Goal: Complete application form

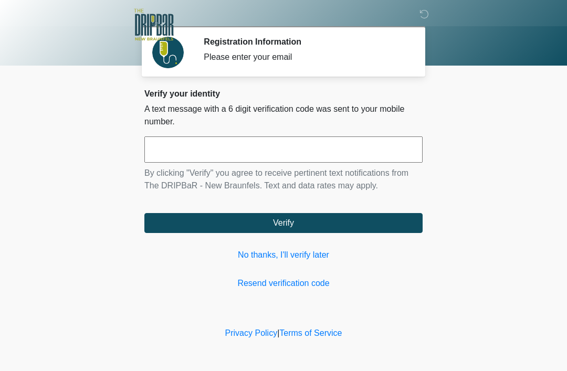
click at [316, 259] on link "No thanks, I'll verify later" at bounding box center [283, 255] width 278 height 13
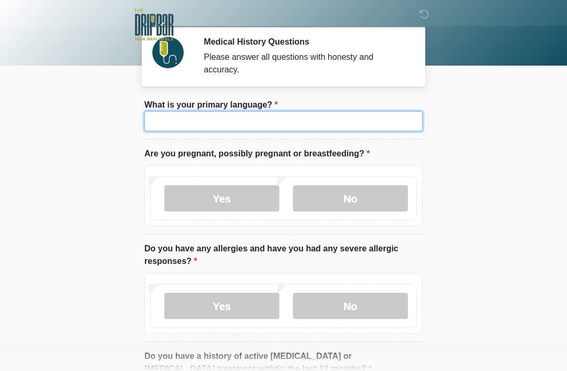
click at [387, 118] on input "What is your primary language?" at bounding box center [283, 121] width 278 height 20
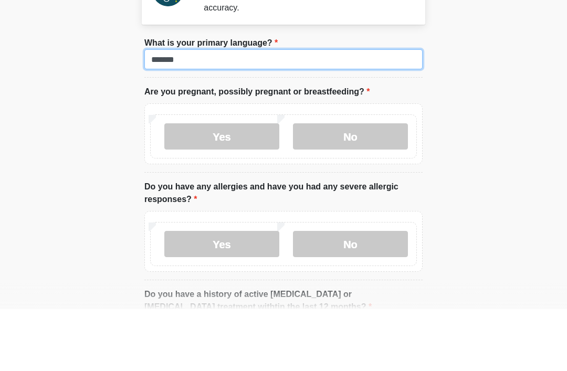
type input "*******"
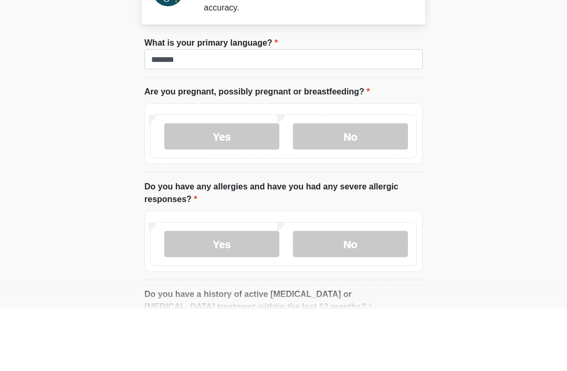
click at [387, 185] on label "No" at bounding box center [350, 198] width 115 height 26
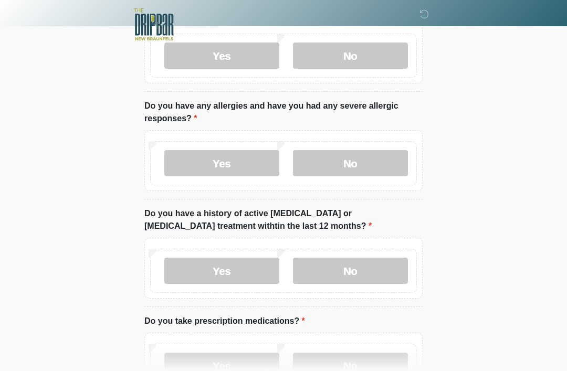
scroll to position [144, 0]
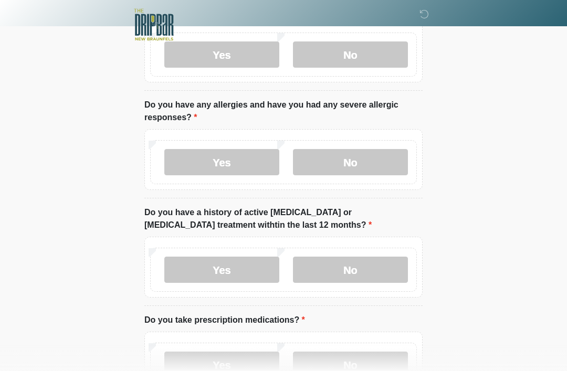
click at [246, 165] on label "Yes" at bounding box center [221, 162] width 115 height 26
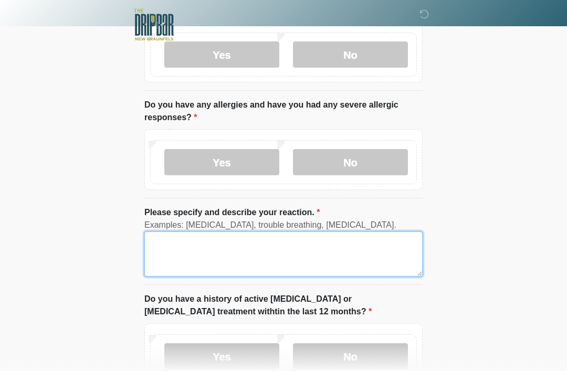
click at [372, 263] on textarea "Please specify and describe your reaction." at bounding box center [283, 253] width 278 height 45
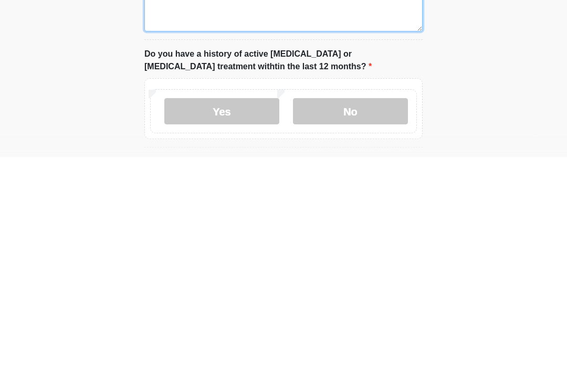
scroll to position [188, 0]
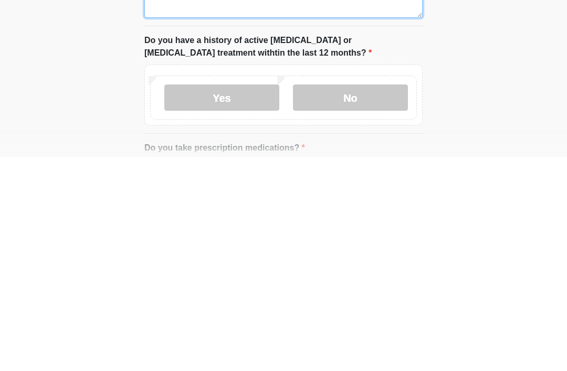
type textarea "**********"
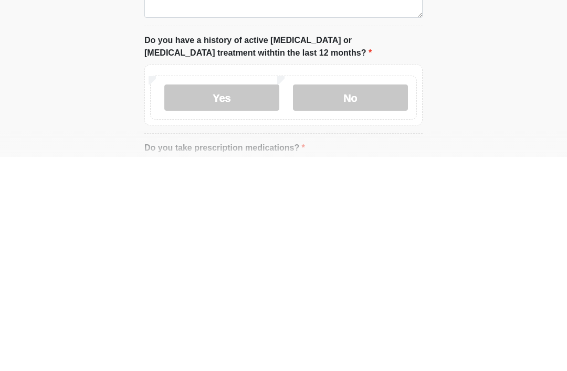
click at [393, 299] on label "No" at bounding box center [350, 312] width 115 height 26
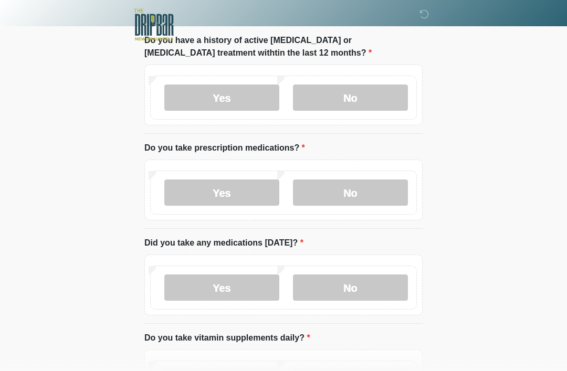
click at [266, 200] on label "Yes" at bounding box center [221, 193] width 115 height 26
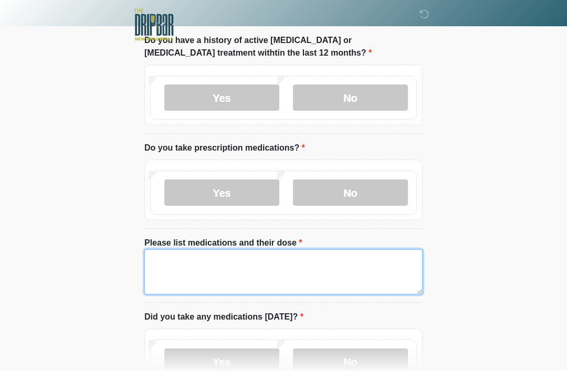
click at [268, 263] on textarea "Please list medications and their dose" at bounding box center [283, 271] width 278 height 45
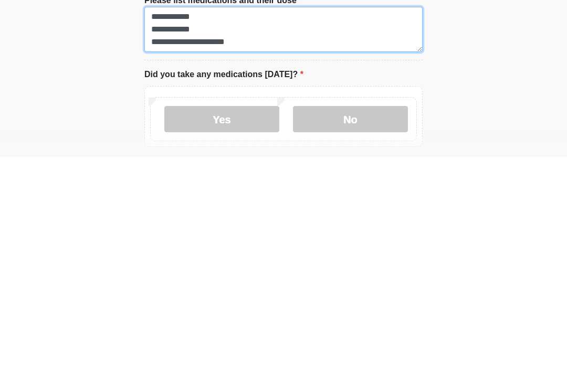
scroll to position [432, 0]
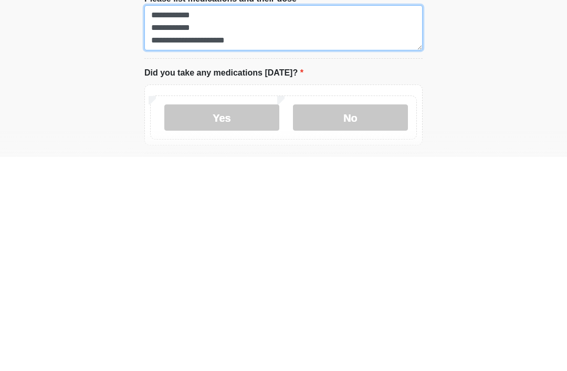
type textarea "**********"
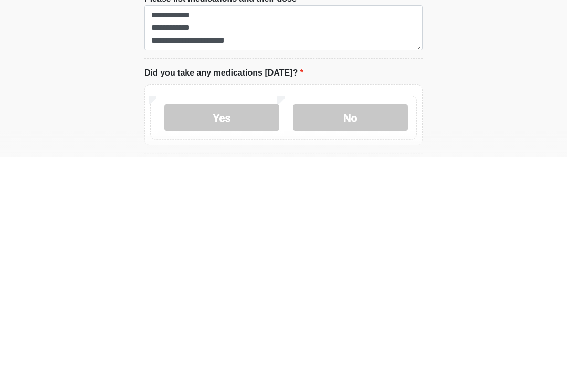
click at [362, 319] on label "No" at bounding box center [350, 332] width 115 height 26
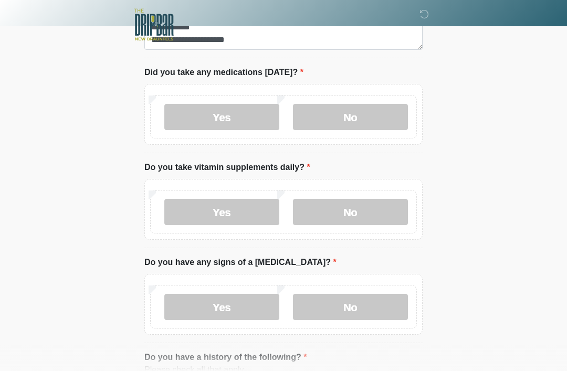
click at [252, 207] on label "Yes" at bounding box center [221, 212] width 115 height 26
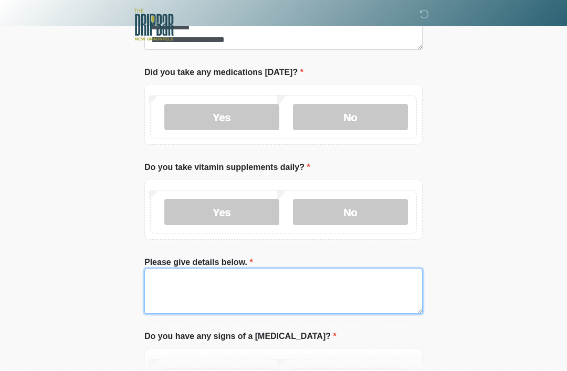
click at [330, 269] on textarea "Please give details below." at bounding box center [283, 291] width 278 height 45
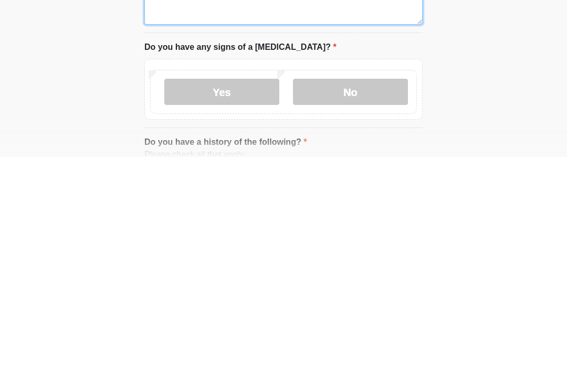
scroll to position [729, 0]
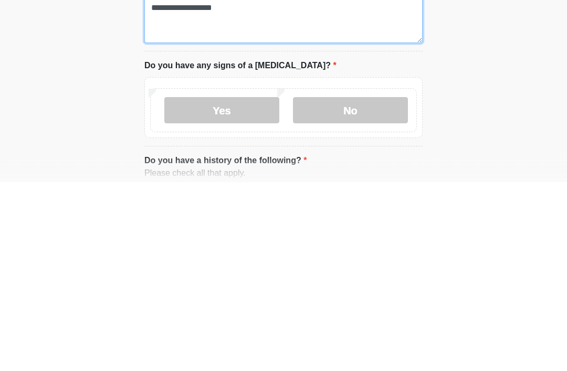
type textarea "**********"
click at [341, 287] on label "No" at bounding box center [350, 300] width 115 height 26
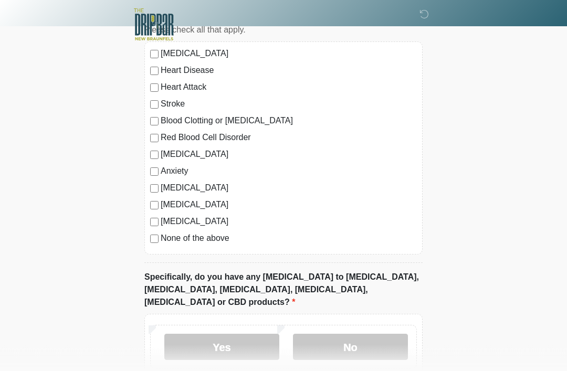
scroll to position [1063, 0]
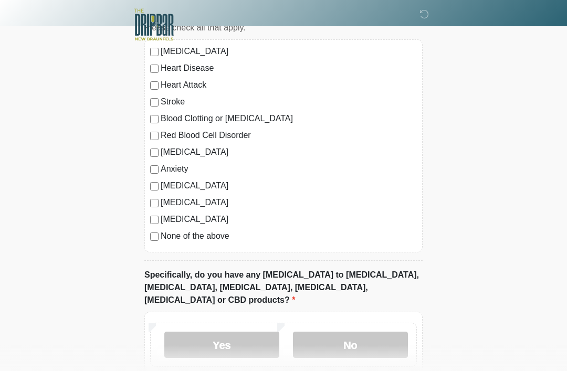
click at [188, 167] on label "Anxiety" at bounding box center [289, 169] width 256 height 13
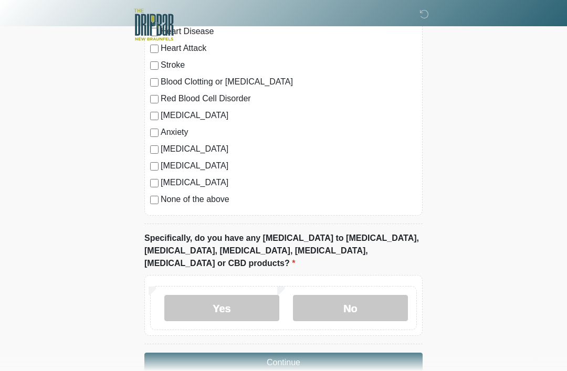
scroll to position [1109, 0]
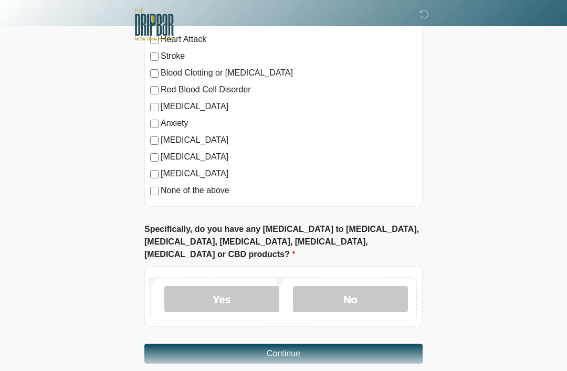
click at [355, 290] on label "No" at bounding box center [350, 299] width 115 height 26
click at [341, 344] on button "Continue" at bounding box center [283, 354] width 278 height 20
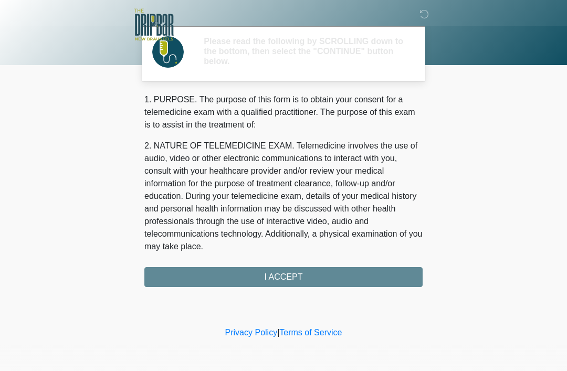
scroll to position [0, 0]
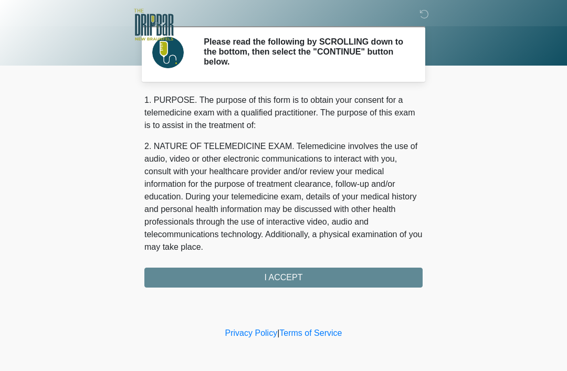
click at [330, 280] on div "1. PURPOSE. The purpose of this form is to obtain your consent for a telemedici…" at bounding box center [283, 191] width 278 height 194
click at [313, 282] on div "1. PURPOSE. The purpose of this form is to obtain your consent for a telemedici…" at bounding box center [283, 191] width 278 height 194
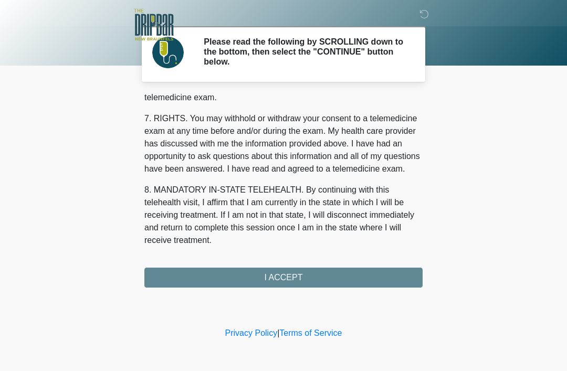
scroll to position [460, 0]
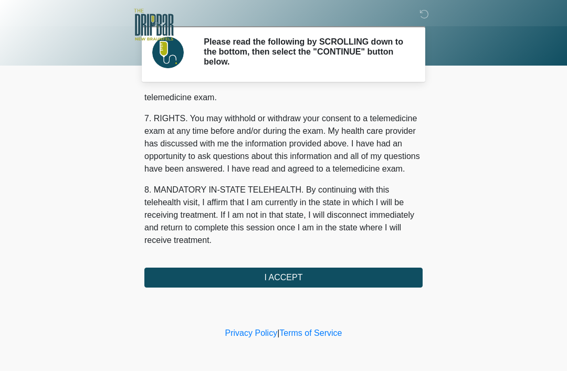
click at [309, 276] on button "I ACCEPT" at bounding box center [283, 278] width 278 height 20
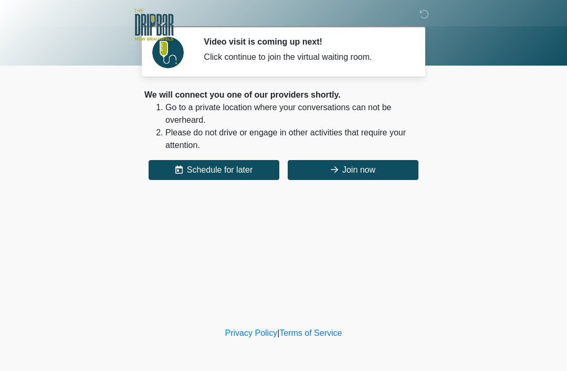
click at [392, 172] on button "Join now" at bounding box center [353, 170] width 131 height 20
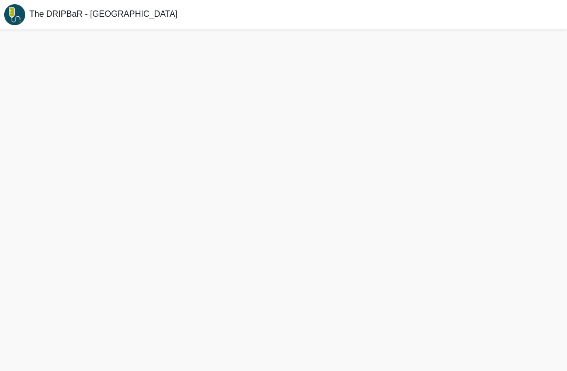
scroll to position [3, 0]
